Goal: Ask a question: Seek information or help from site administrators or community

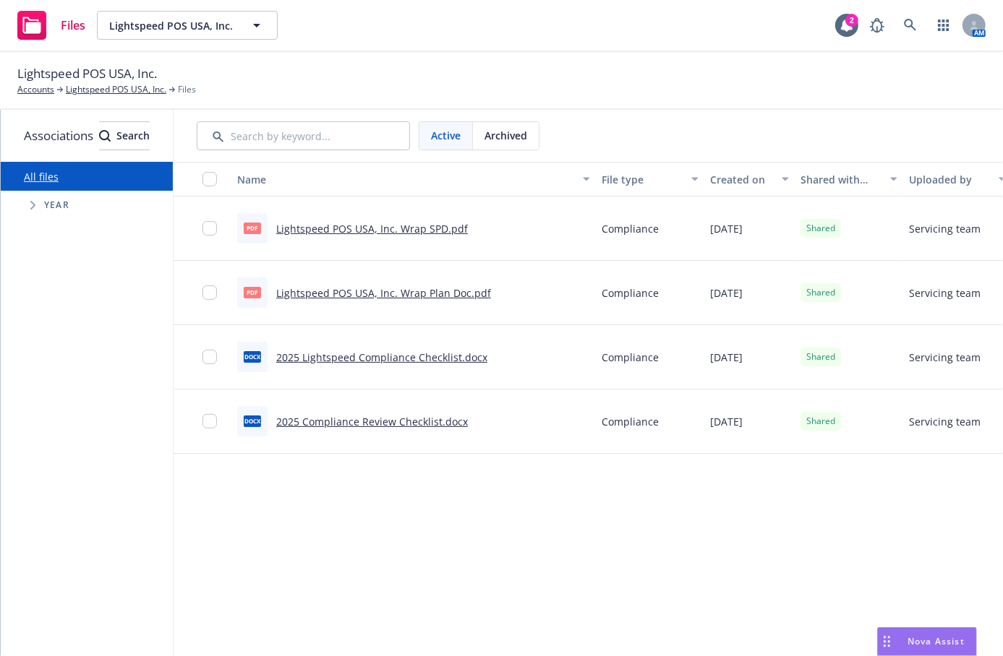
click at [933, 649] on div "Nova Assist" at bounding box center [927, 641] width 98 height 27
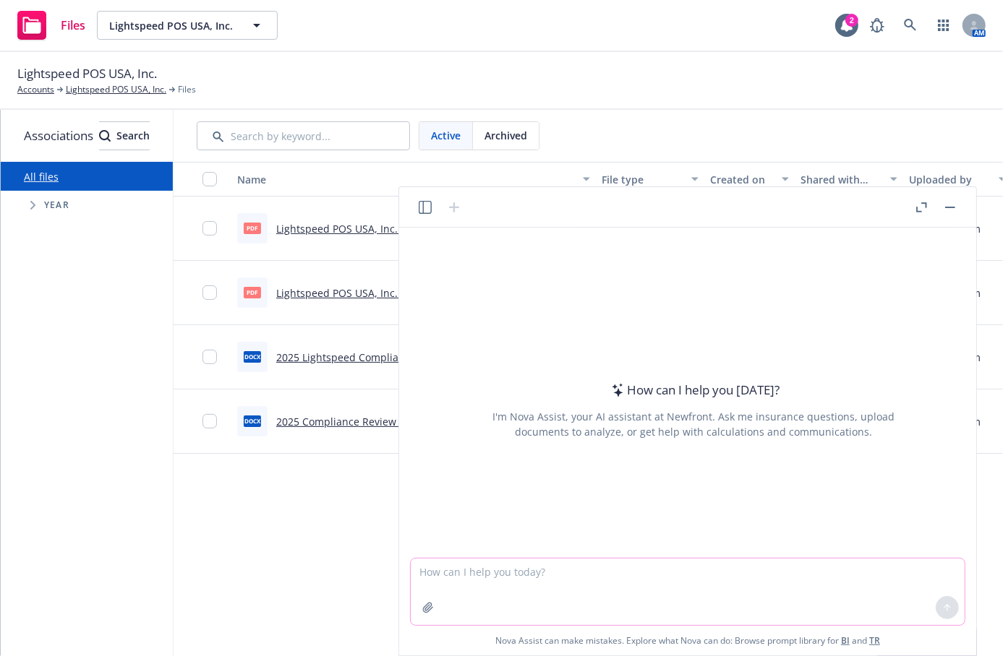
click at [466, 582] on textarea at bounding box center [688, 592] width 554 height 67
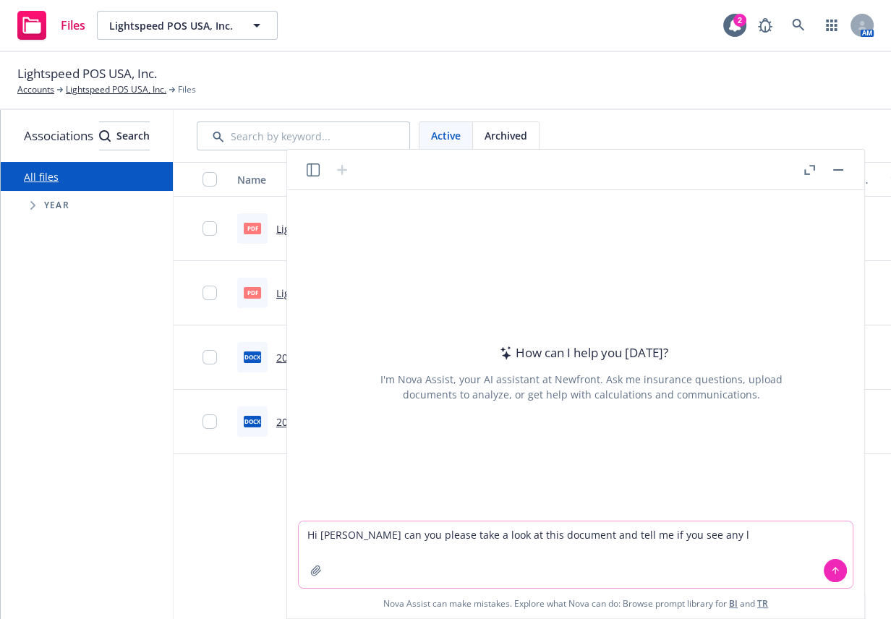
click at [701, 539] on textarea "Hi [PERSON_NAME] can you please take a look at this document and tell me if you…" at bounding box center [576, 554] width 554 height 67
click at [727, 531] on textarea "Hi [PERSON_NAME] can you please take a look at this document and tell me if you…" at bounding box center [576, 554] width 554 height 67
click at [495, 547] on textarea "Hi [PERSON_NAME] can you please take a look at this document and tell me if you…" at bounding box center [576, 554] width 554 height 67
type textarea "Hi [PERSON_NAME] can you please take a look at this document and tell me if you…"
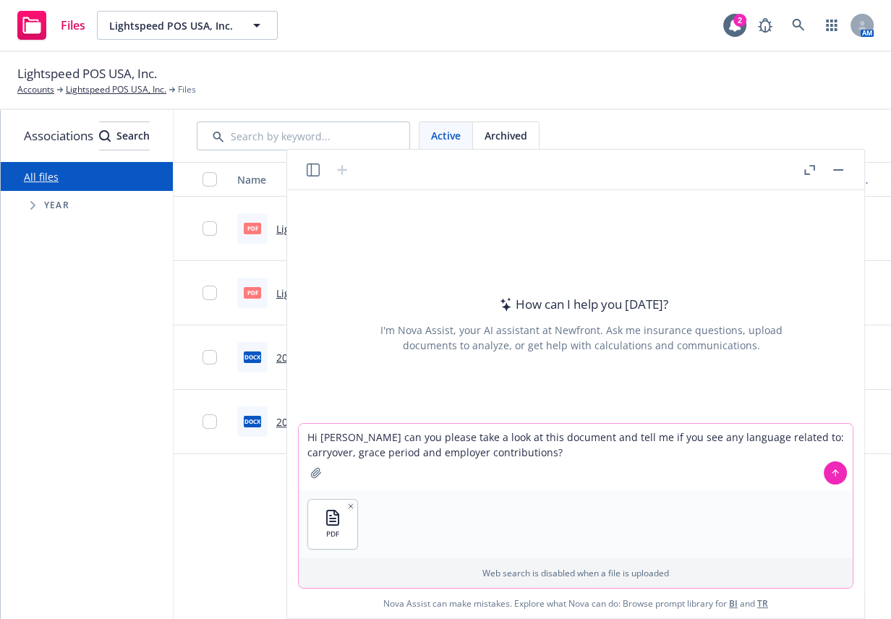
click at [837, 471] on icon at bounding box center [835, 471] width 6 height 3
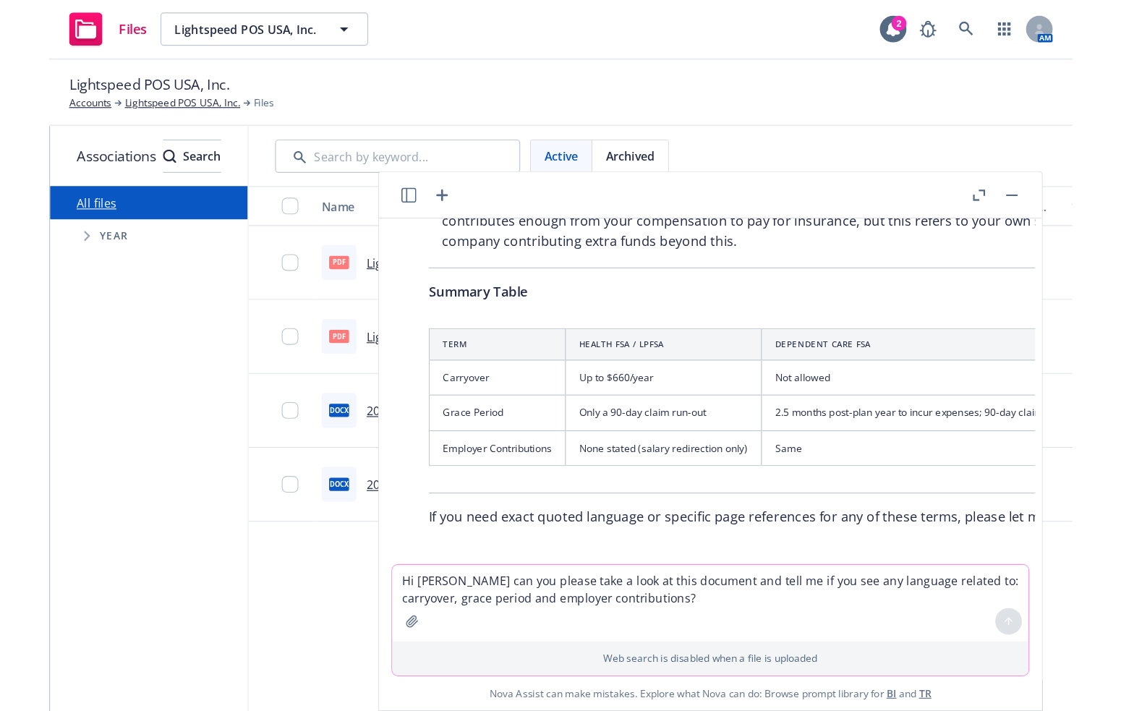
scroll to position [508, 0]
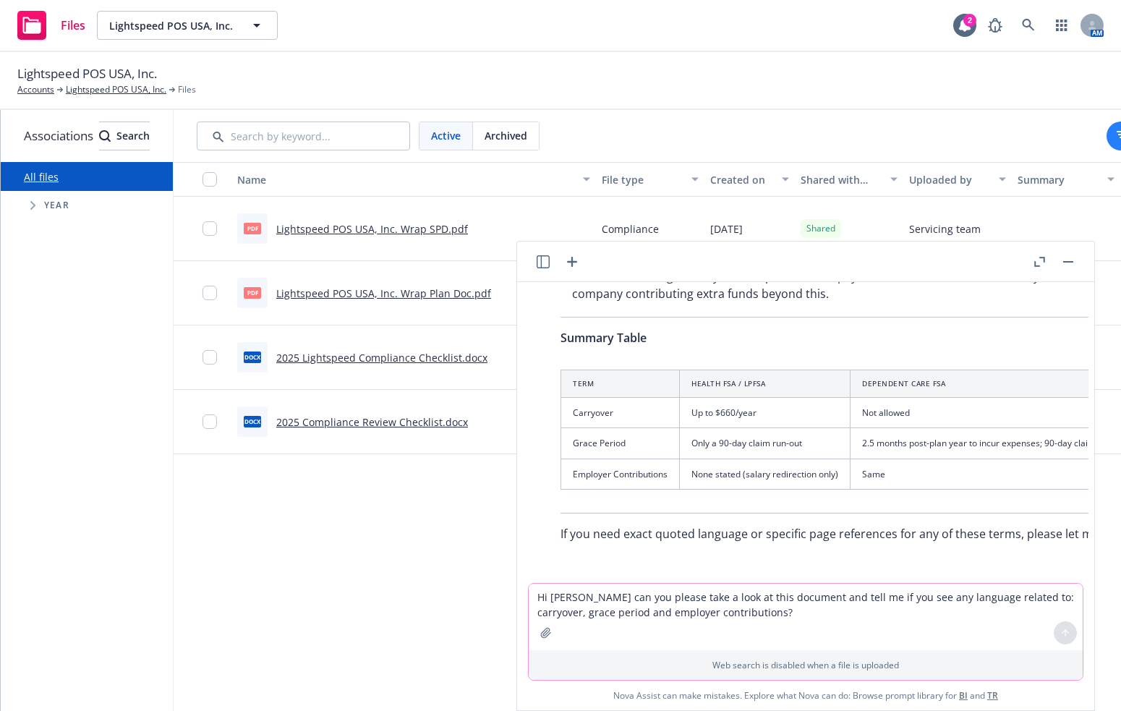
click at [586, 596] on textarea "Hi [PERSON_NAME] can you please take a look at this document and tell me if you…" at bounding box center [805, 616] width 554 height 67
type textarea "Perfect! Can you pull the Employer Contributions that is listed so I can read i…"
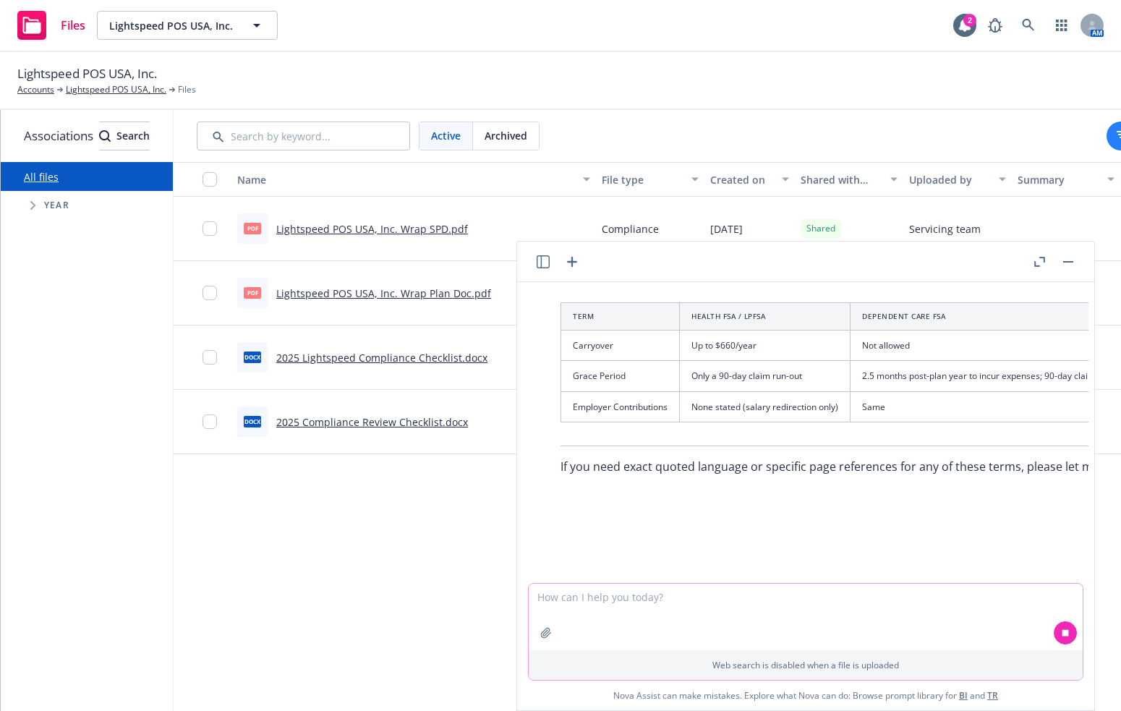
scroll to position [578, 0]
